Goal: Information Seeking & Learning: Learn about a topic

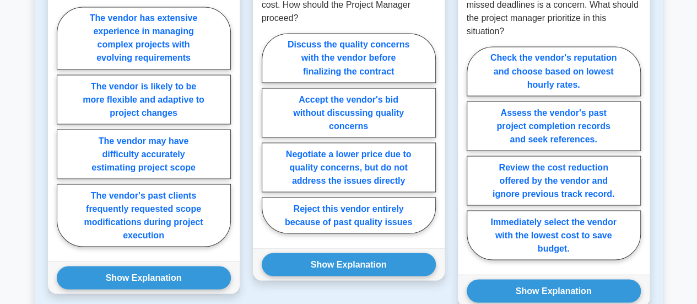
scroll to position [955, 0]
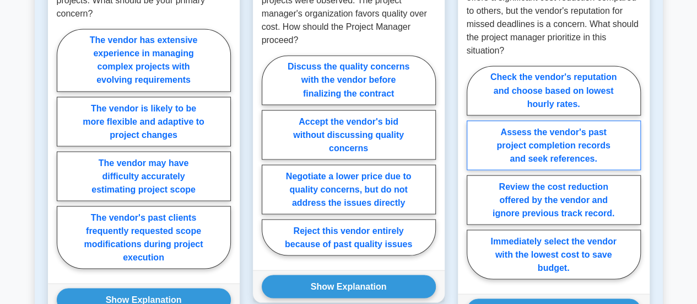
click at [521, 141] on label "Assess the vendor's past project completion records and seek references." at bounding box center [554, 145] width 174 height 50
click at [474, 172] on input "Assess the vendor's past project completion records and seek references." at bounding box center [470, 175] width 7 height 7
radio input "true"
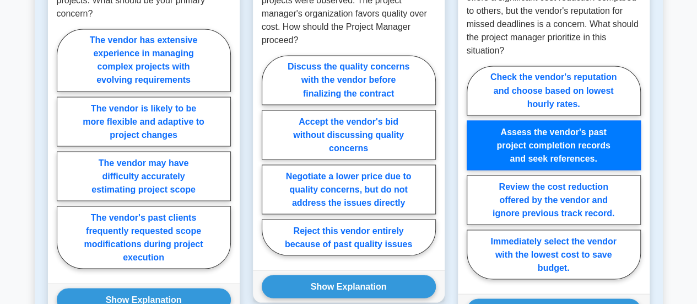
click at [521, 141] on label "Assess the vendor's past project completion records and seek references." at bounding box center [554, 145] width 174 height 50
click at [474, 172] on input "Assess the vendor's past project completion records and seek references." at bounding box center [470, 175] width 7 height 7
click at [521, 141] on label "Assess the vendor's past project completion records and seek references." at bounding box center [554, 145] width 174 height 50
click at [474, 172] on input "Assess the vendor's past project completion records and seek references." at bounding box center [470, 175] width 7 height 7
click at [521, 141] on label "Assess the vendor's past project completion records and seek references." at bounding box center [554, 145] width 174 height 50
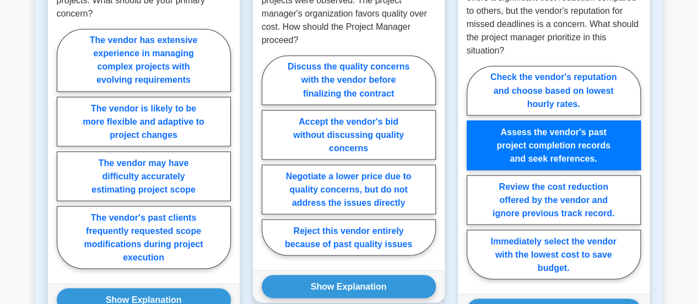
click at [474, 172] on input "Assess the vendor's past project completion records and seek references." at bounding box center [470, 175] width 7 height 7
click at [521, 141] on label "Assess the vendor's past project completion records and seek references." at bounding box center [554, 145] width 174 height 50
click at [474, 172] on input "Assess the vendor's past project completion records and seek references." at bounding box center [470, 175] width 7 height 7
click at [521, 141] on label "Assess the vendor's past project completion records and seek references." at bounding box center [554, 145] width 174 height 50
click at [474, 172] on input "Assess the vendor's past project completion records and seek references." at bounding box center [470, 175] width 7 height 7
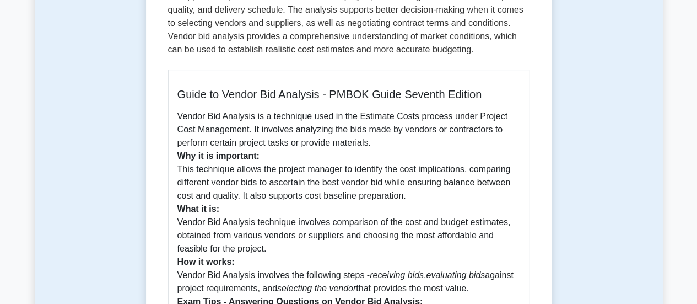
scroll to position [147, 0]
